Goal: Find specific page/section: Find specific page/section

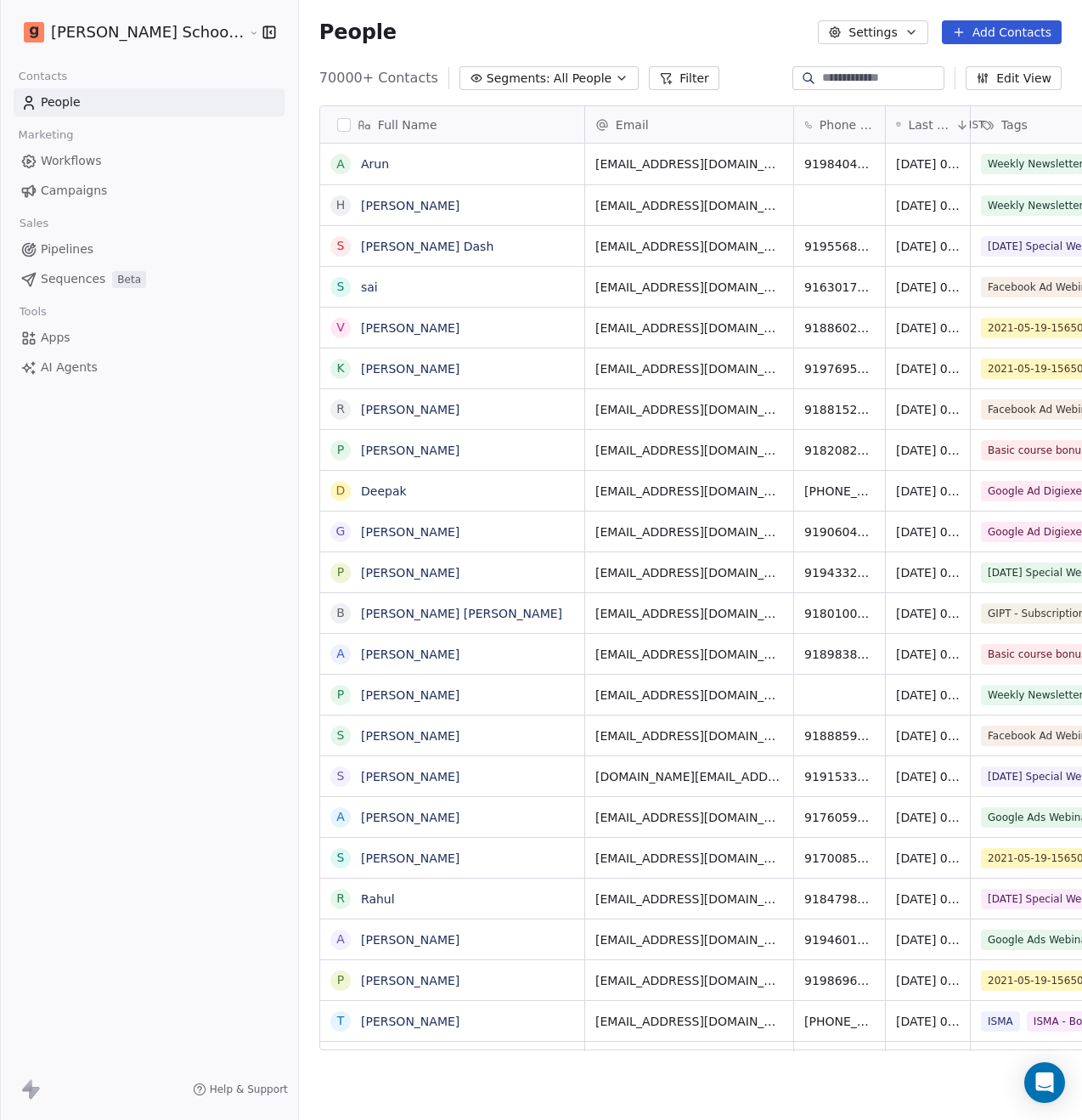
scroll to position [972, 825]
click at [829, 84] on input at bounding box center [881, 78] width 119 height 17
paste input "**********"
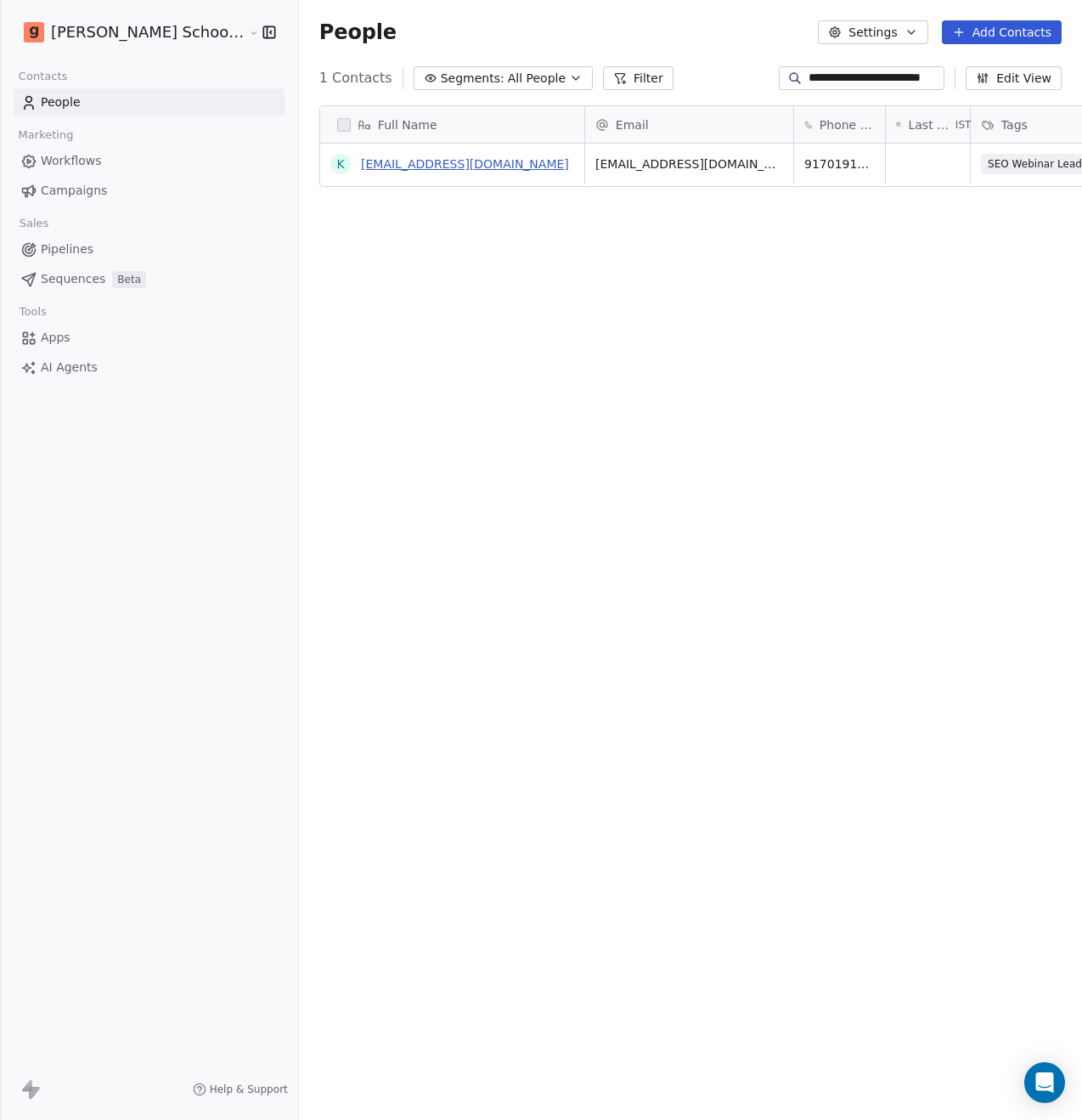
type input "**********"
click at [428, 164] on link "[EMAIL_ADDRESS][DOMAIN_NAME]" at bounding box center [465, 164] width 208 height 13
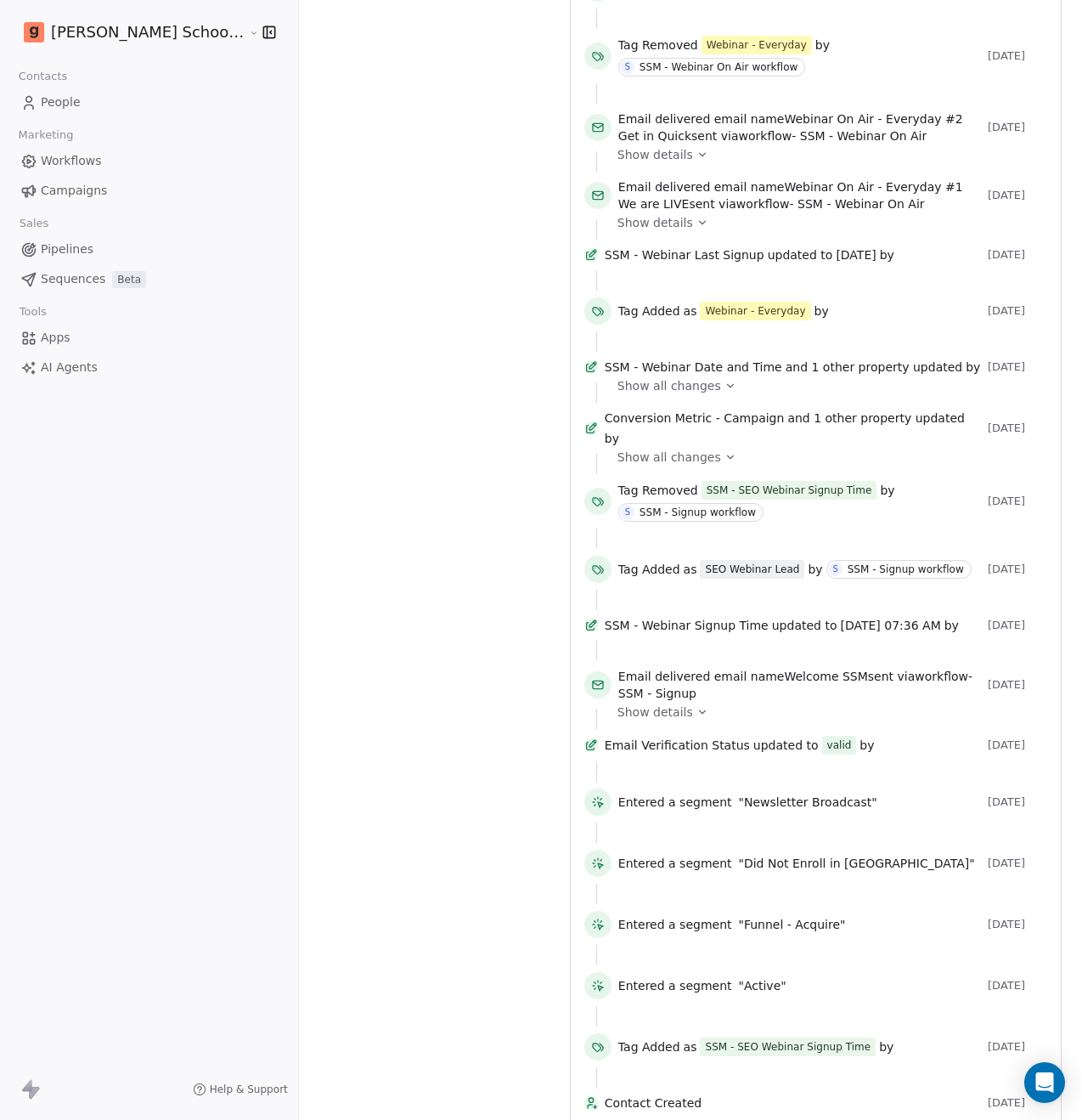
scroll to position [970, 0]
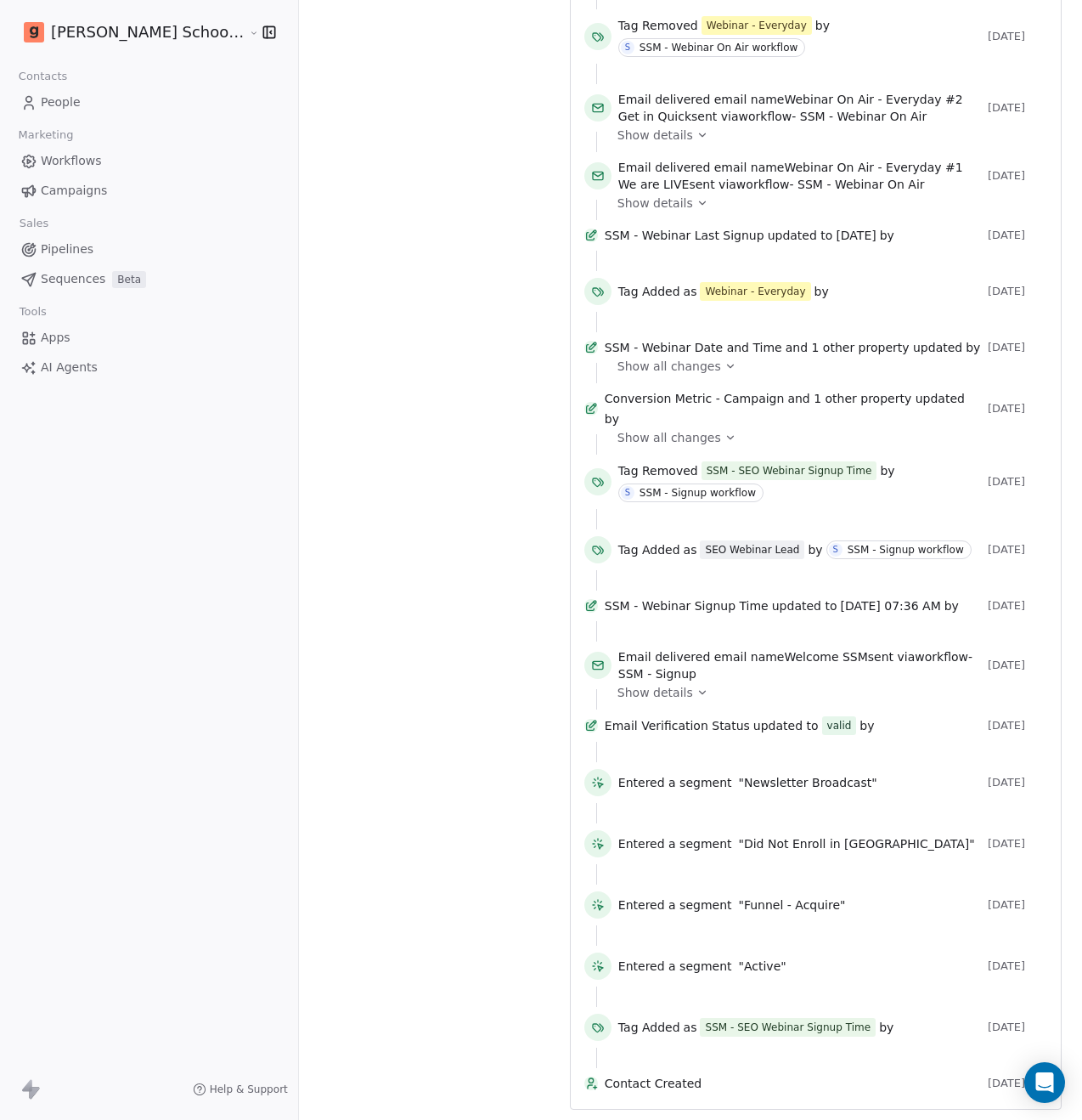
click at [697, 686] on icon at bounding box center [703, 692] width 12 height 12
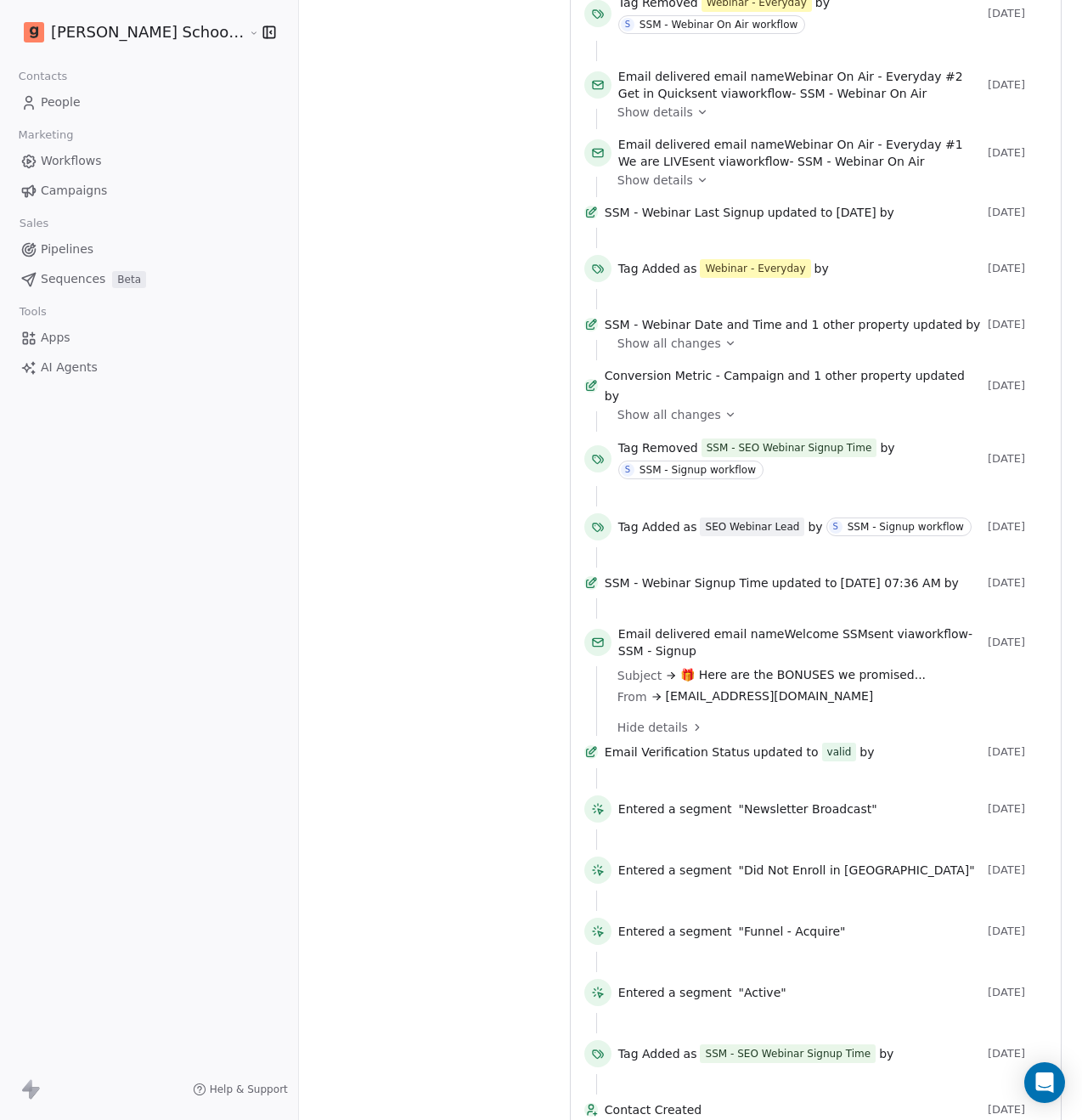
scroll to position [937, 0]
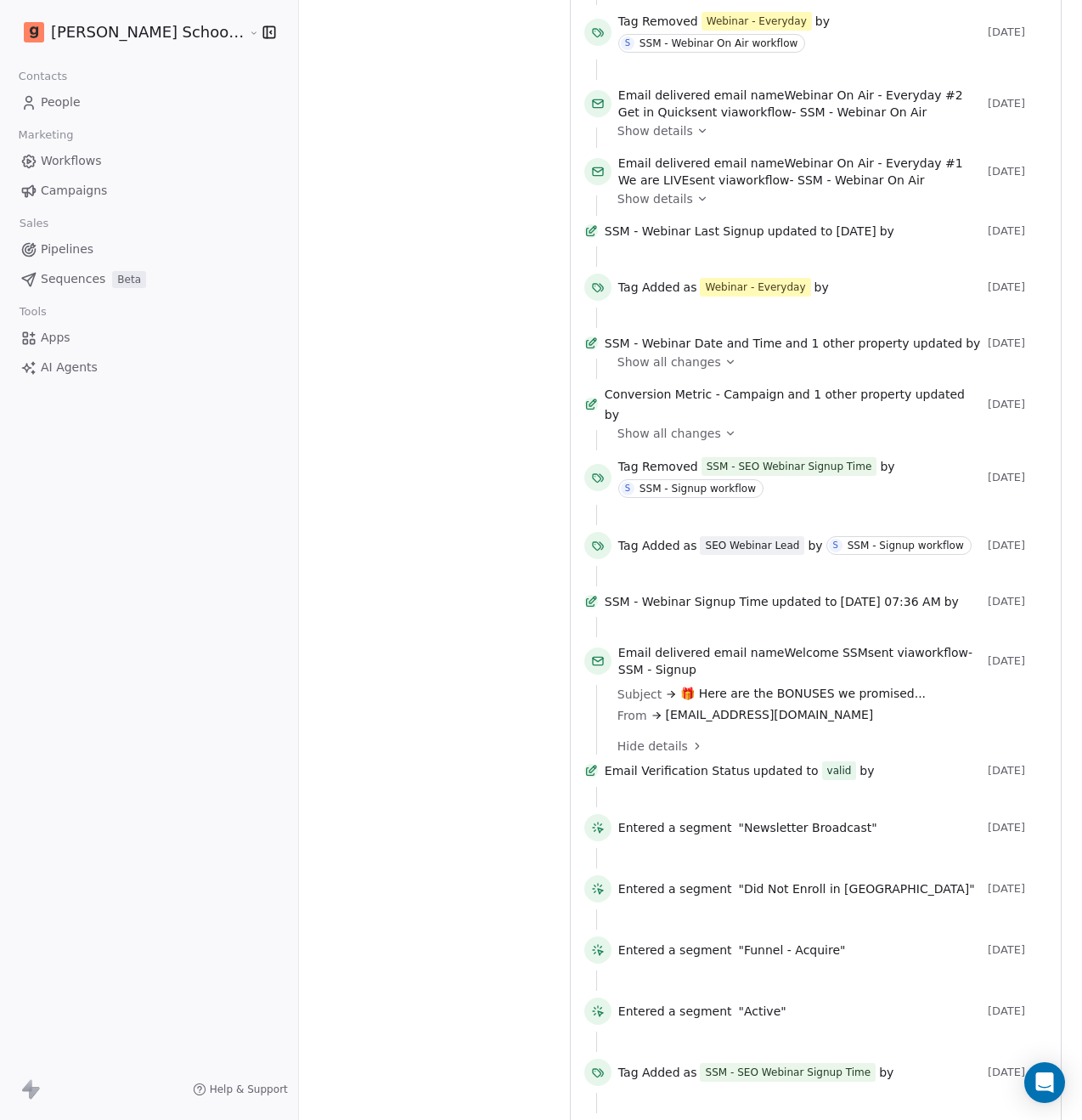
click at [725, 439] on icon at bounding box center [730, 433] width 12 height 12
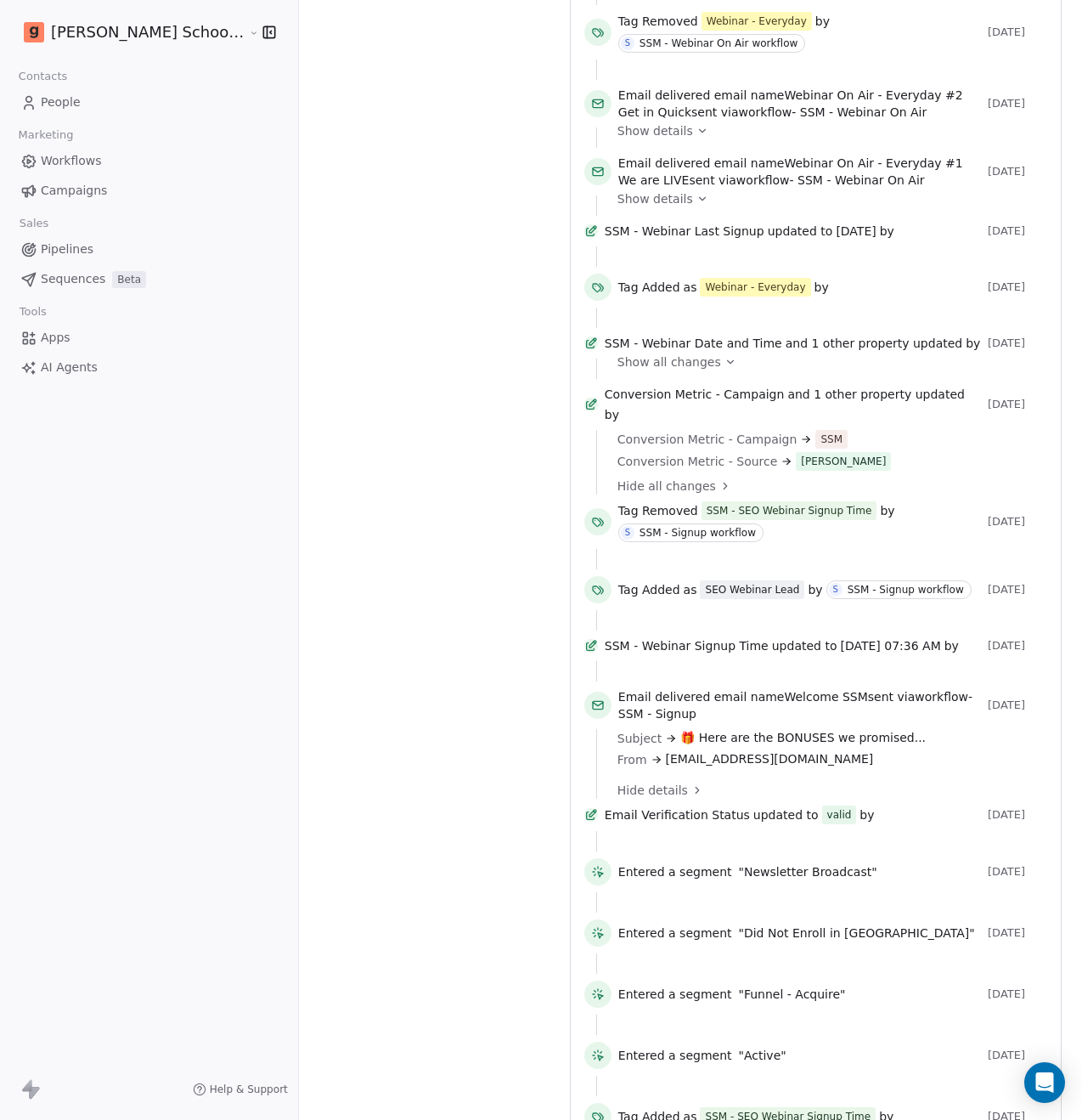
click at [725, 368] on icon at bounding box center [730, 361] width 12 height 12
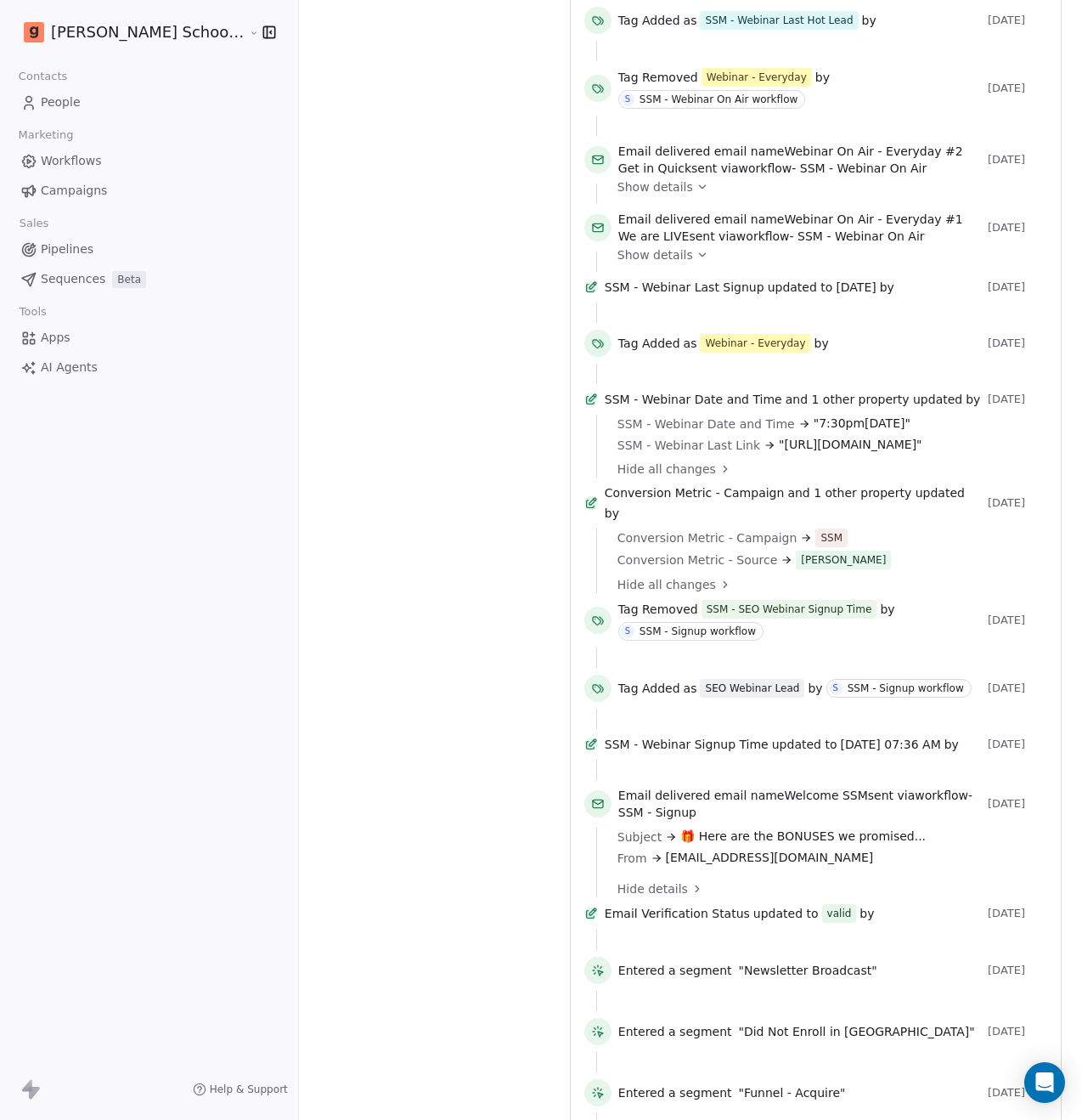
scroll to position [781, 0]
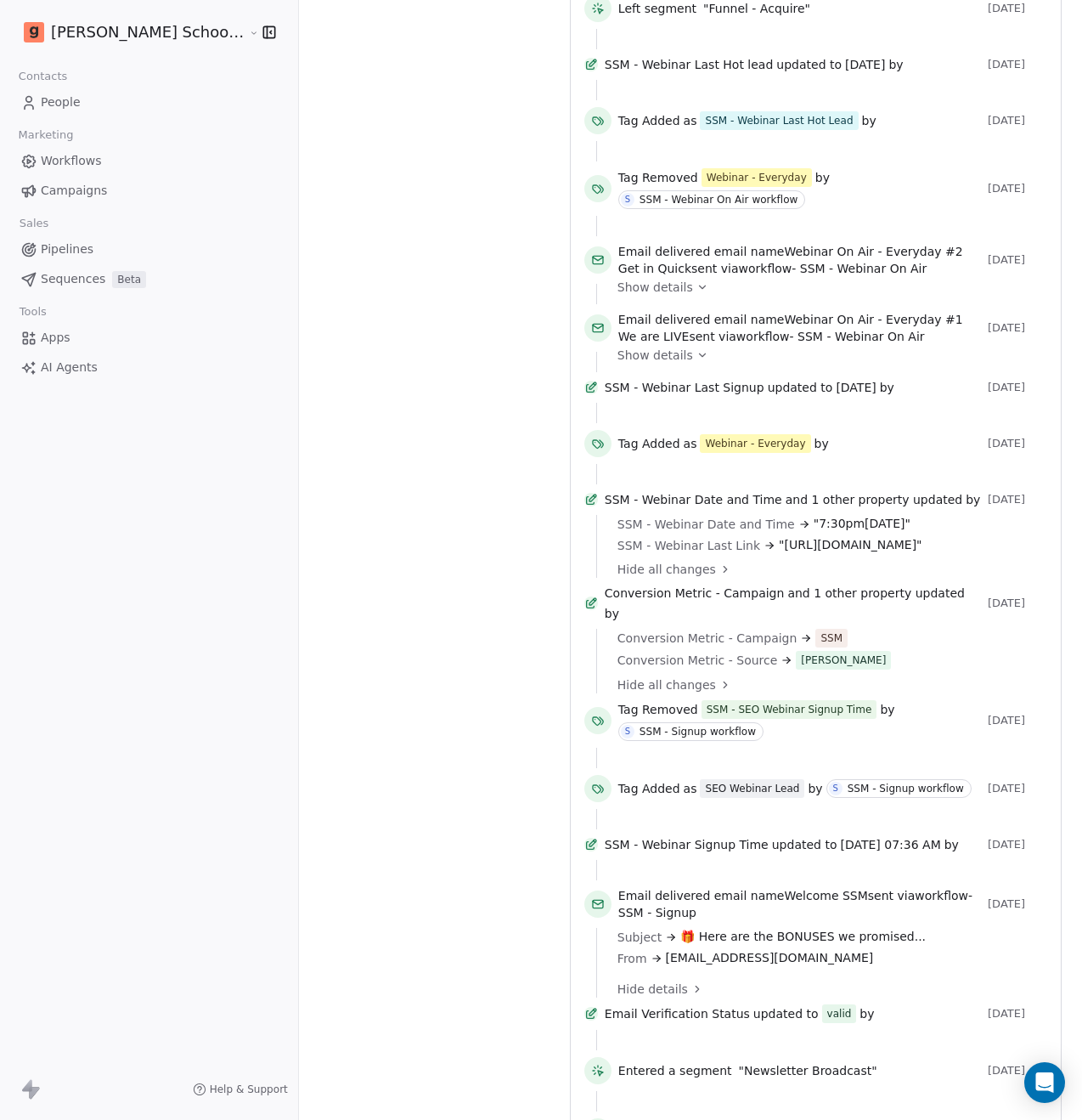
click at [697, 355] on icon at bounding box center [703, 355] width 12 height 12
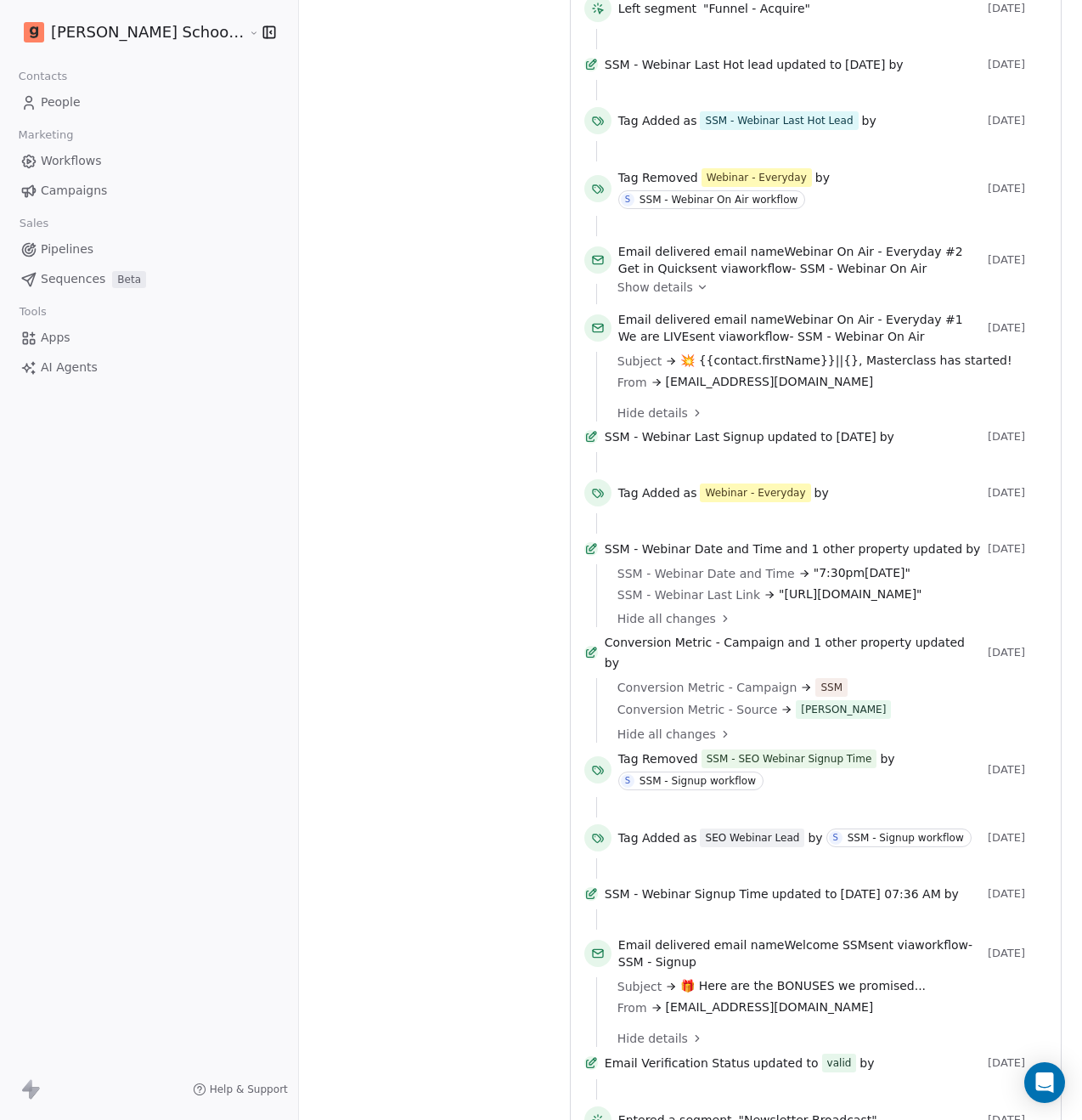
click at [697, 281] on icon at bounding box center [703, 287] width 12 height 12
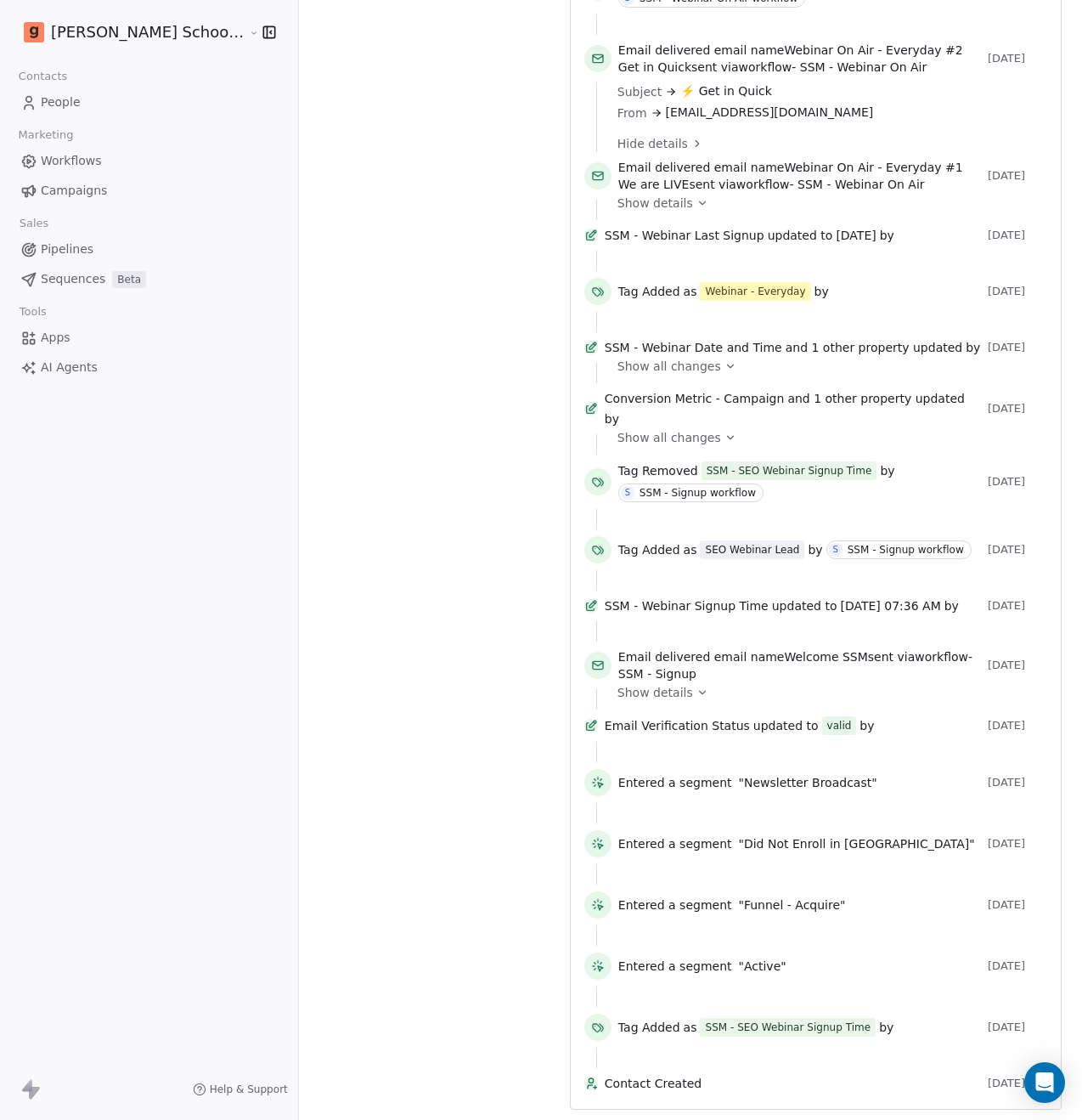
scroll to position [1019, 0]
click at [605, 1086] on span "Contact Created" at bounding box center [793, 1083] width 377 height 17
click at [620, 1078] on span "Contact Created" at bounding box center [793, 1083] width 377 height 17
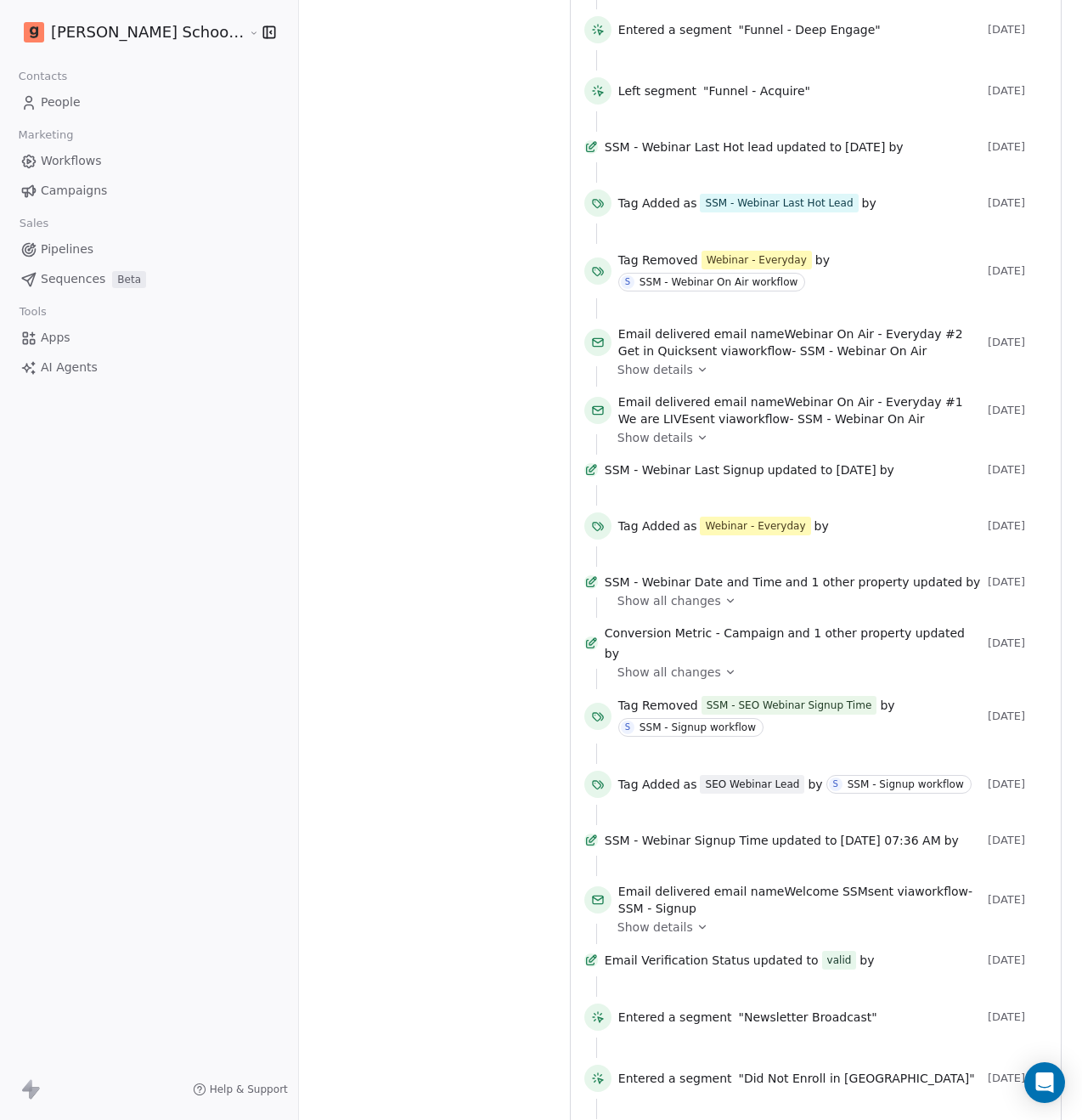
scroll to position [970, 0]
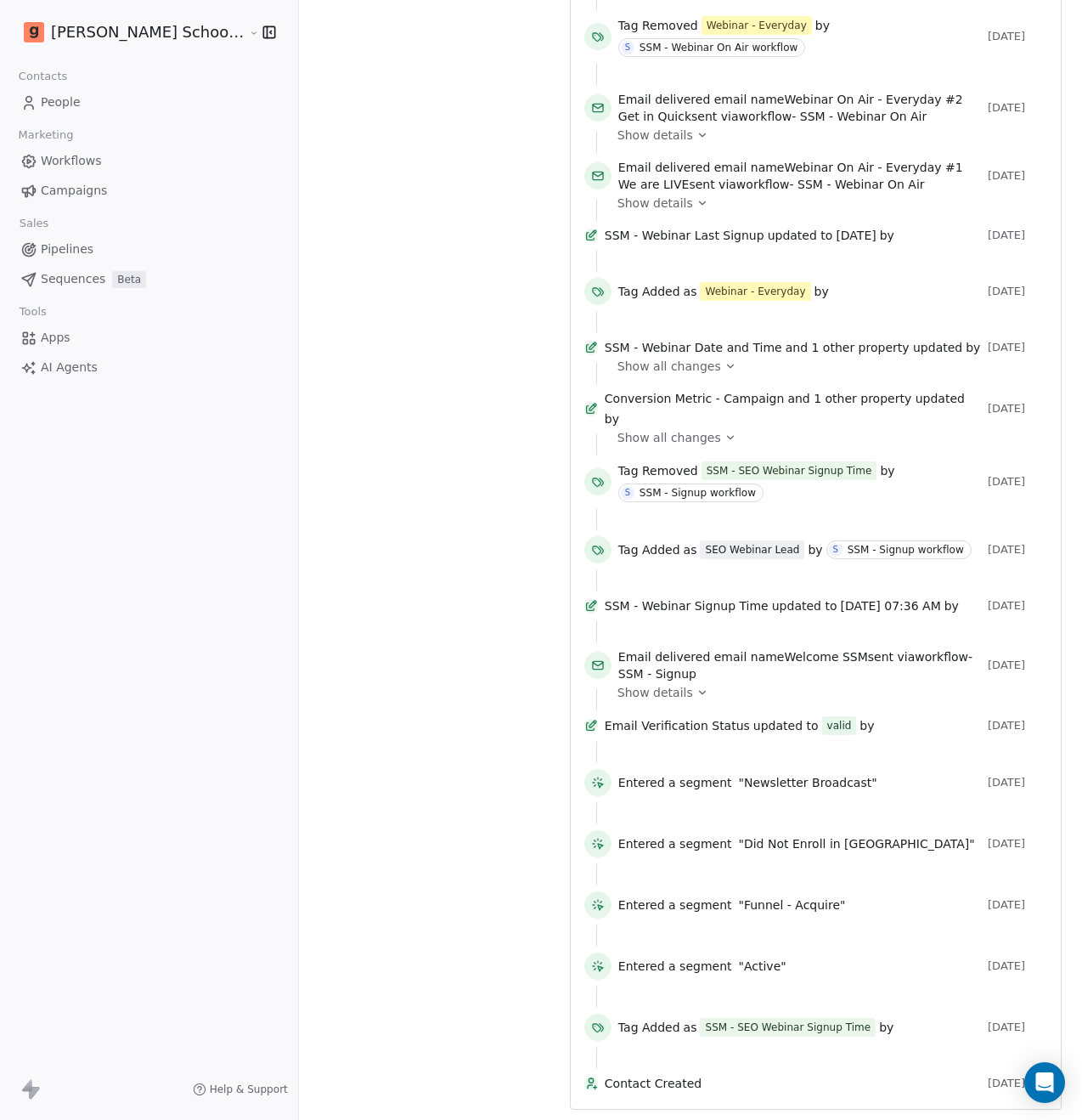
click at [605, 1074] on span "Contact Created" at bounding box center [793, 1083] width 377 height 17
click at [993, 1081] on span "[DATE]" at bounding box center [1017, 1083] width 60 height 13
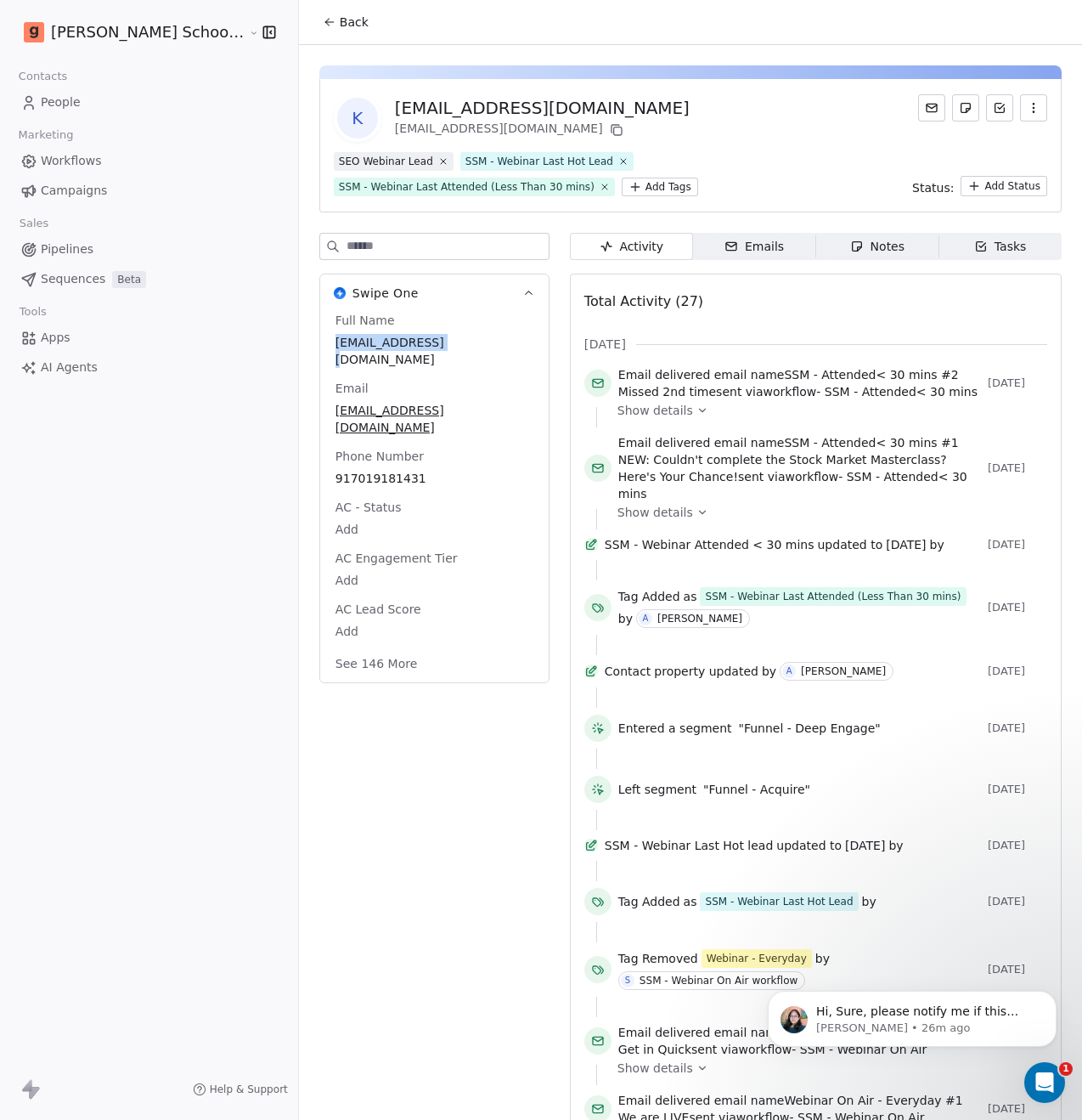
scroll to position [0, 0]
